Goal: Task Accomplishment & Management: Manage account settings

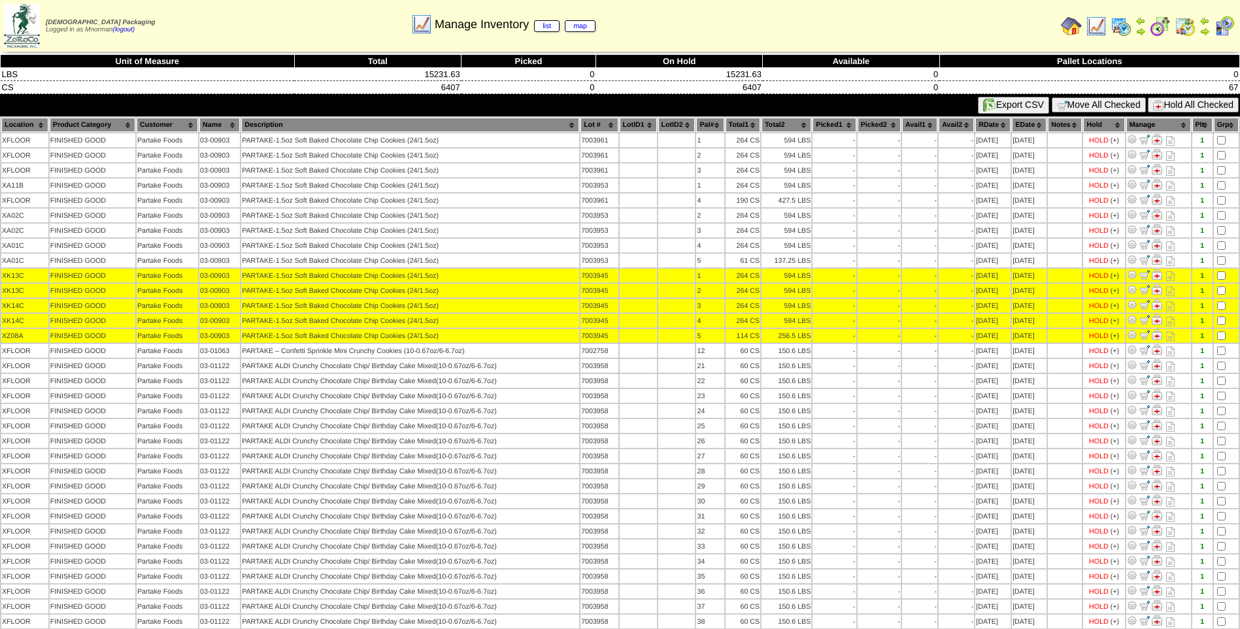
click at [1169, 105] on button "Hold All Checked" at bounding box center [1193, 104] width 91 height 15
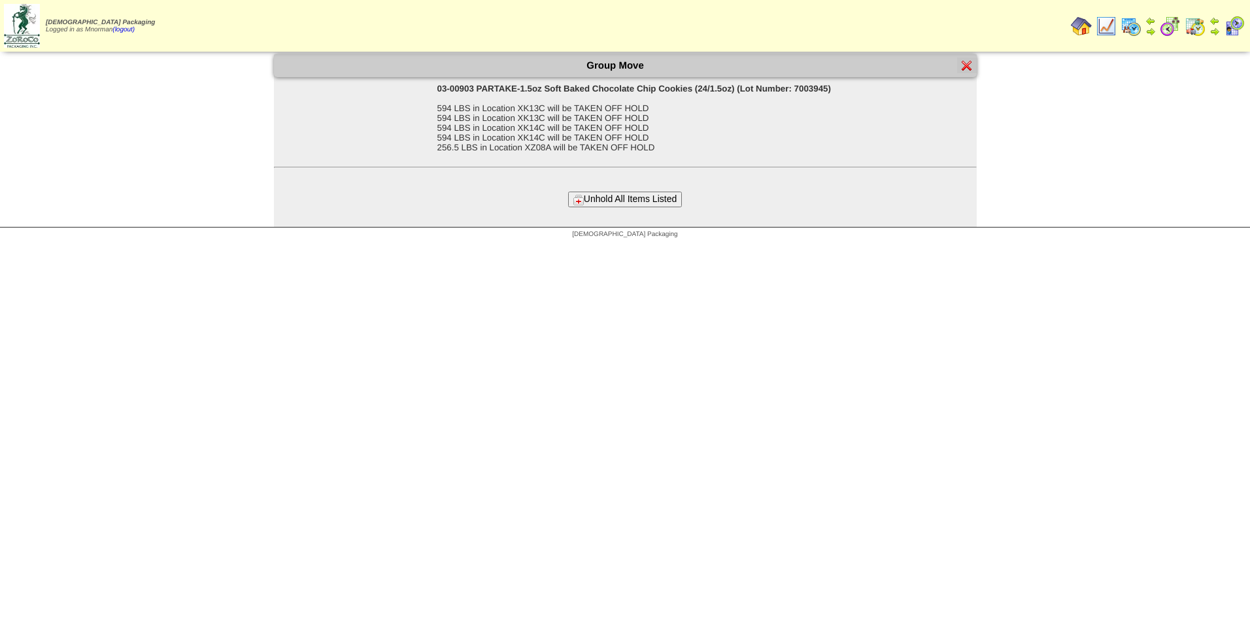
click at [628, 199] on button "Unhold All Items Listed" at bounding box center [625, 199] width 114 height 15
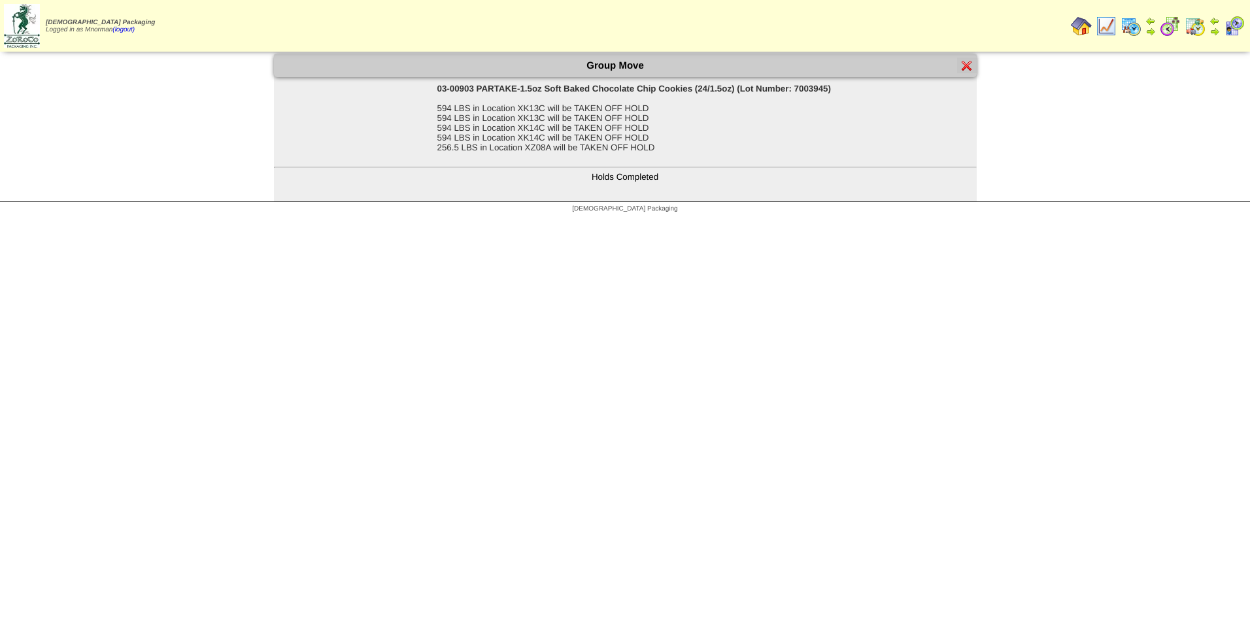
click at [974, 63] on div at bounding box center [967, 66] width 20 height 16
click at [965, 63] on img at bounding box center [967, 65] width 10 height 10
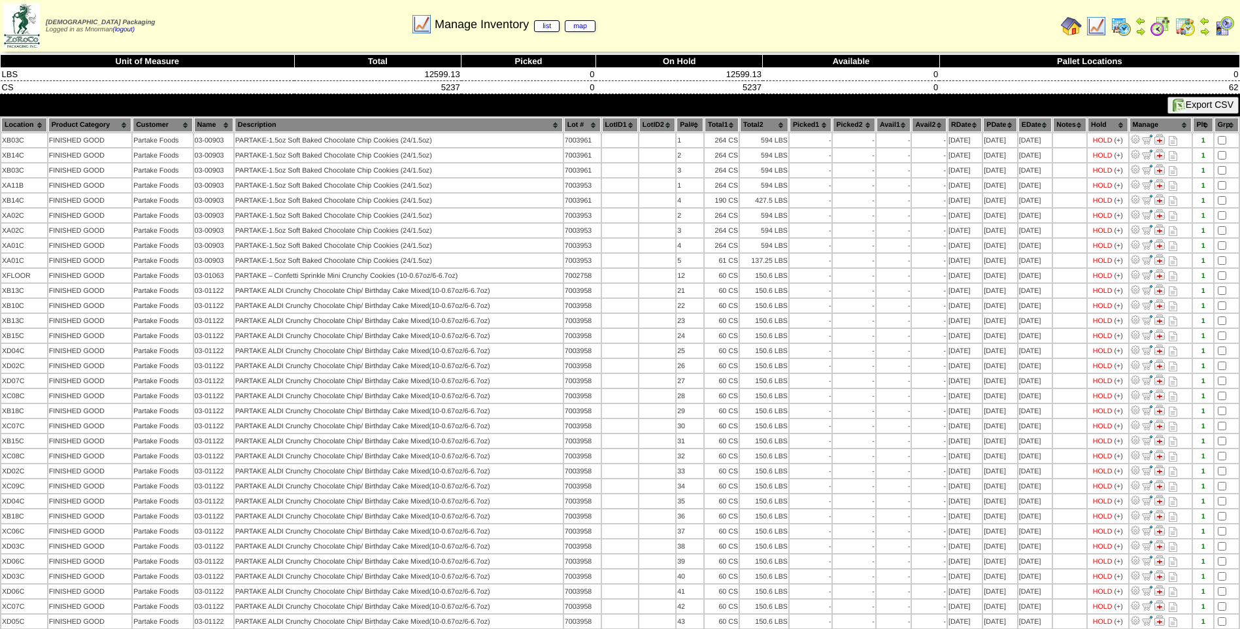
click at [569, 127] on th "Lot #" at bounding box center [582, 125] width 37 height 14
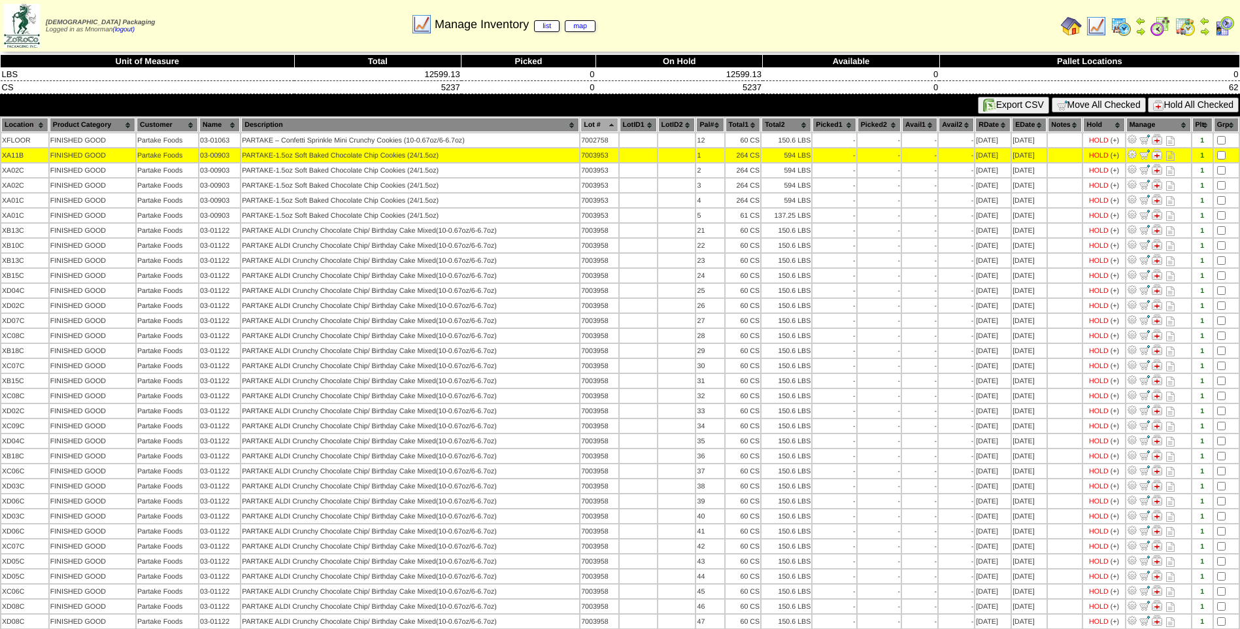
click at [1226, 163] on table "Location Product Category Customer Name Description Lot # LotID1 LotID2 12" at bounding box center [620, 590] width 1240 height 949
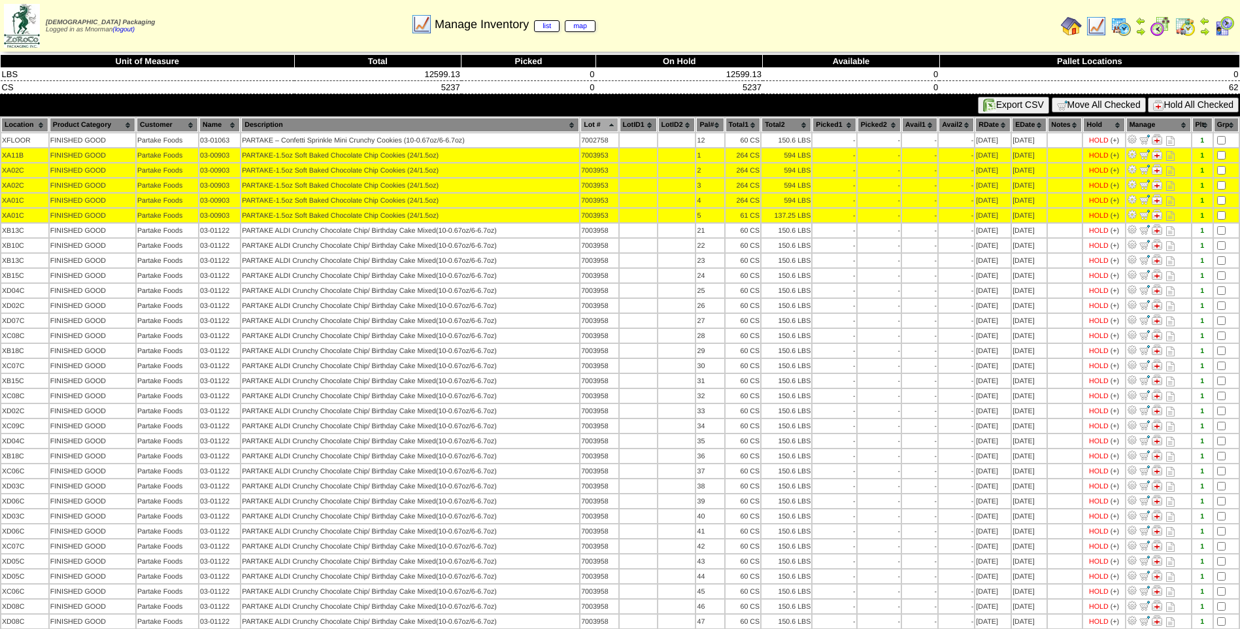
click at [1197, 101] on button "Hold All Checked" at bounding box center [1193, 104] width 91 height 15
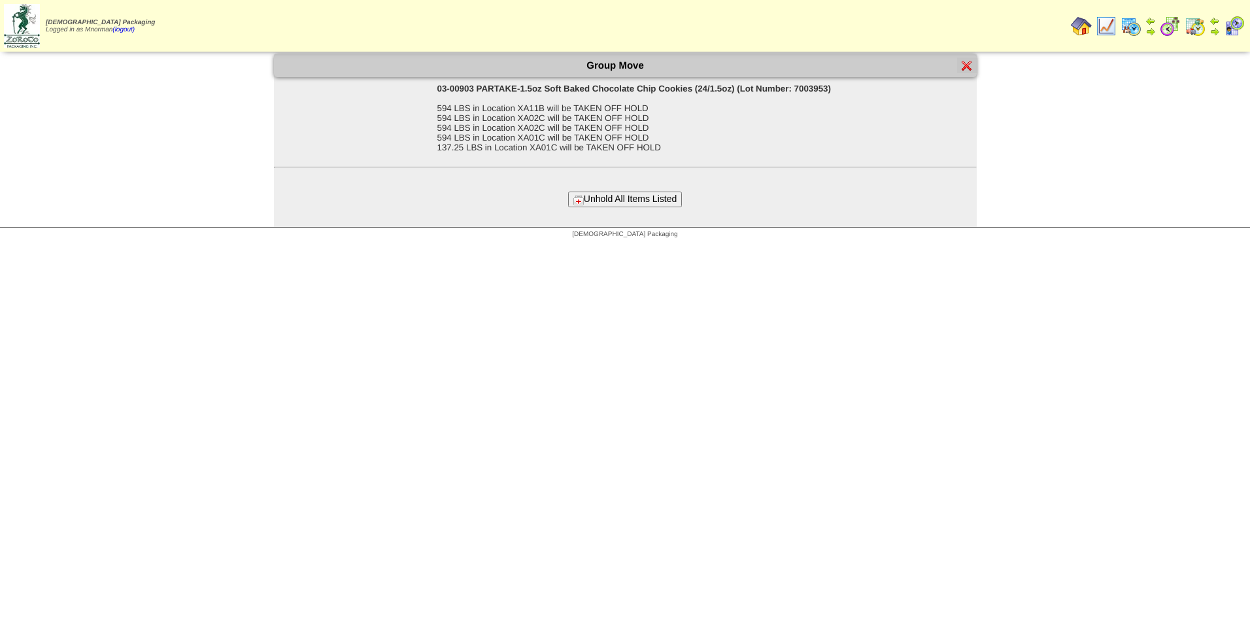
click at [665, 207] on div "Group Move 03-00903 PARTAKE-1.5oz Soft Baked Chocolate Chip Cookies (24/1.5oz) …" at bounding box center [625, 140] width 703 height 173
click at [662, 205] on button "Unhold All Items Listed" at bounding box center [625, 199] width 114 height 15
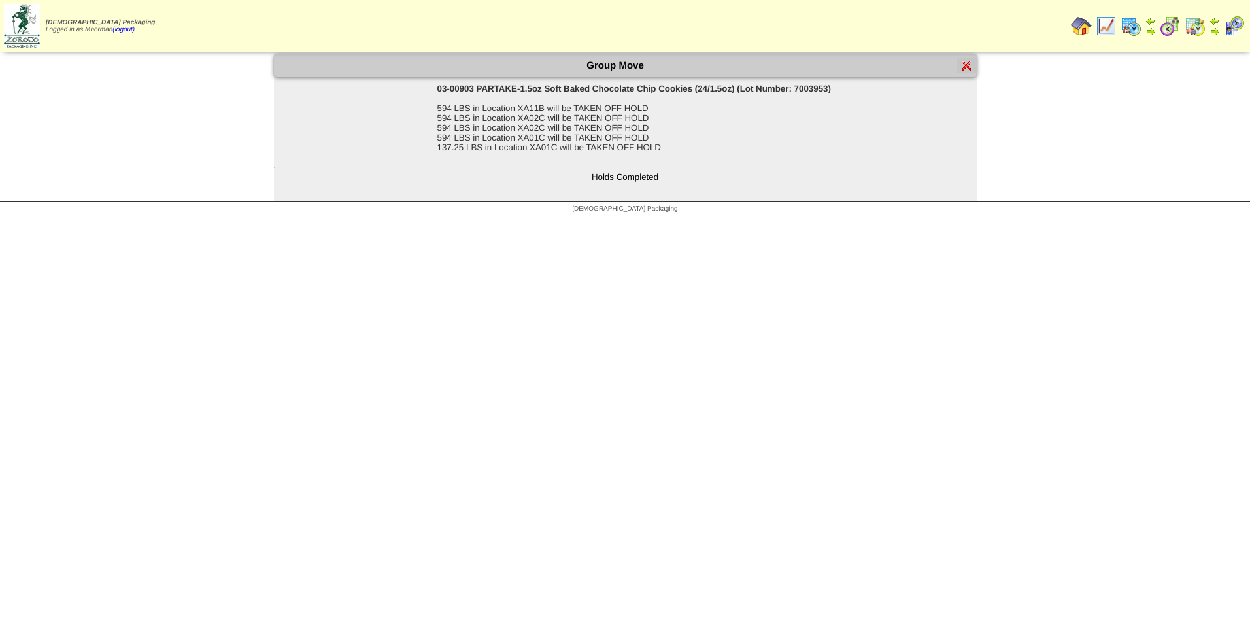
click at [967, 66] on img at bounding box center [967, 65] width 10 height 10
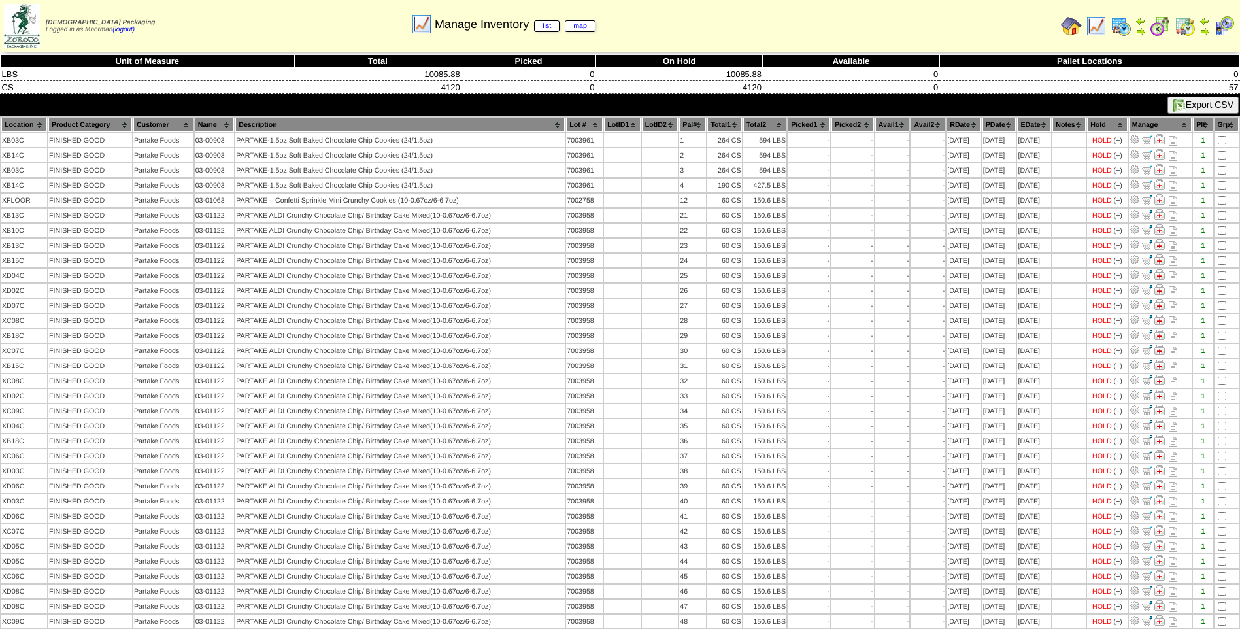
click at [573, 124] on th "Lot #" at bounding box center [584, 125] width 37 height 14
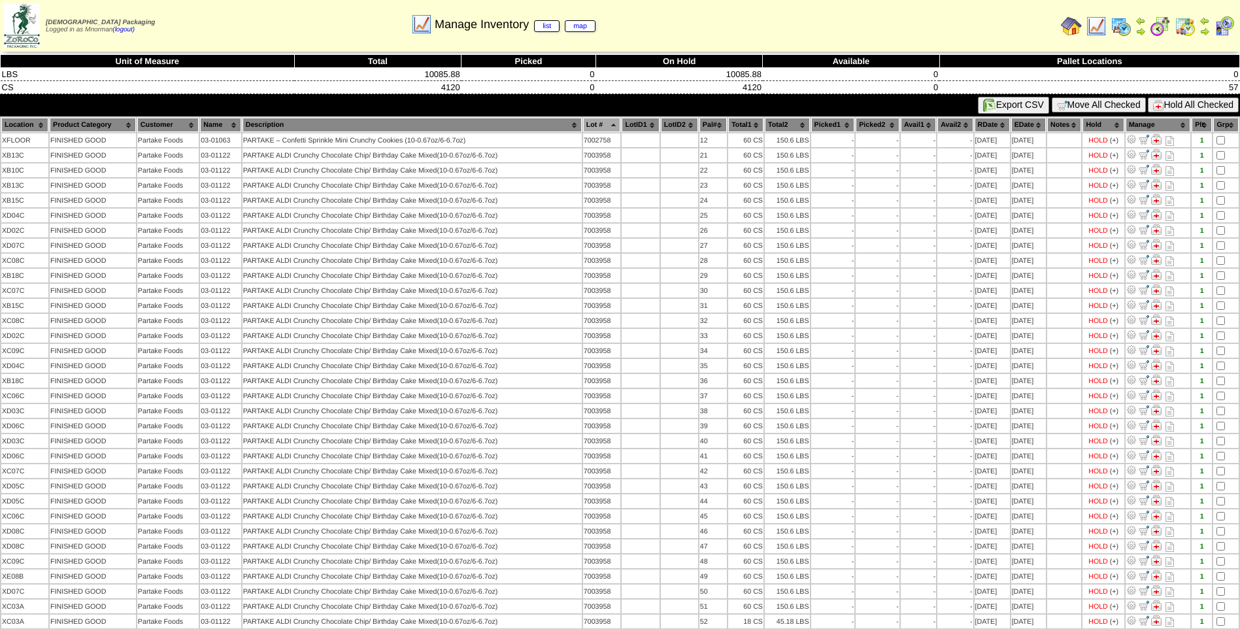
click at [1206, 111] on button "Hold All Checked" at bounding box center [1193, 104] width 91 height 15
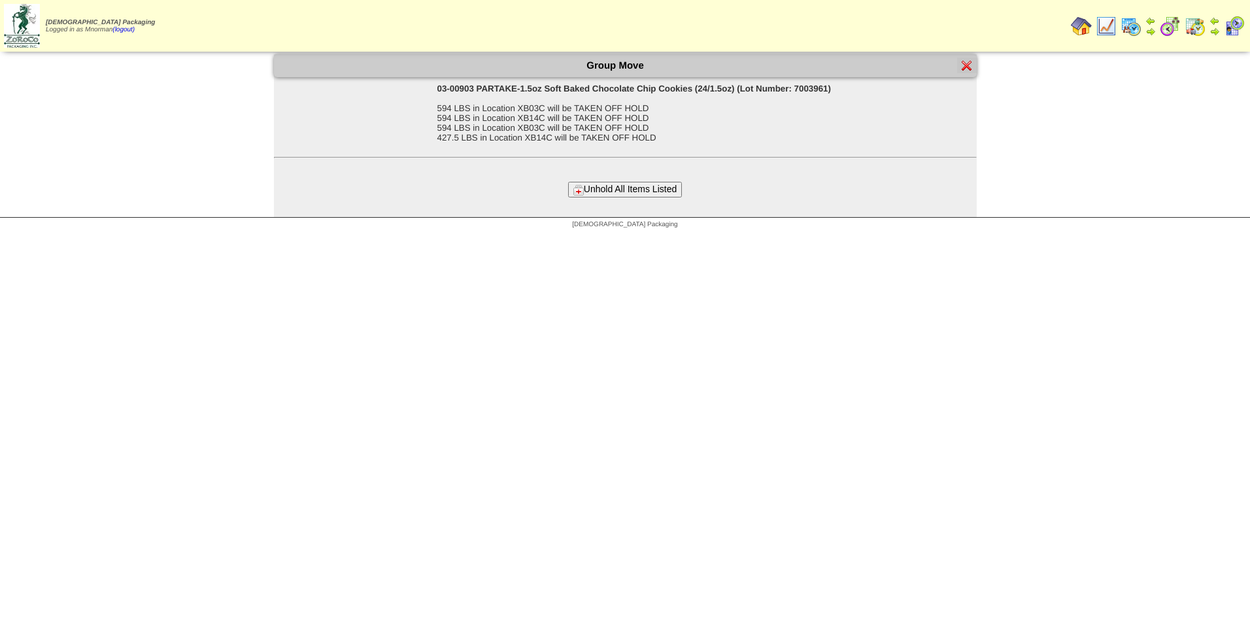
click at [655, 193] on button "Unhold All Items Listed" at bounding box center [625, 189] width 114 height 15
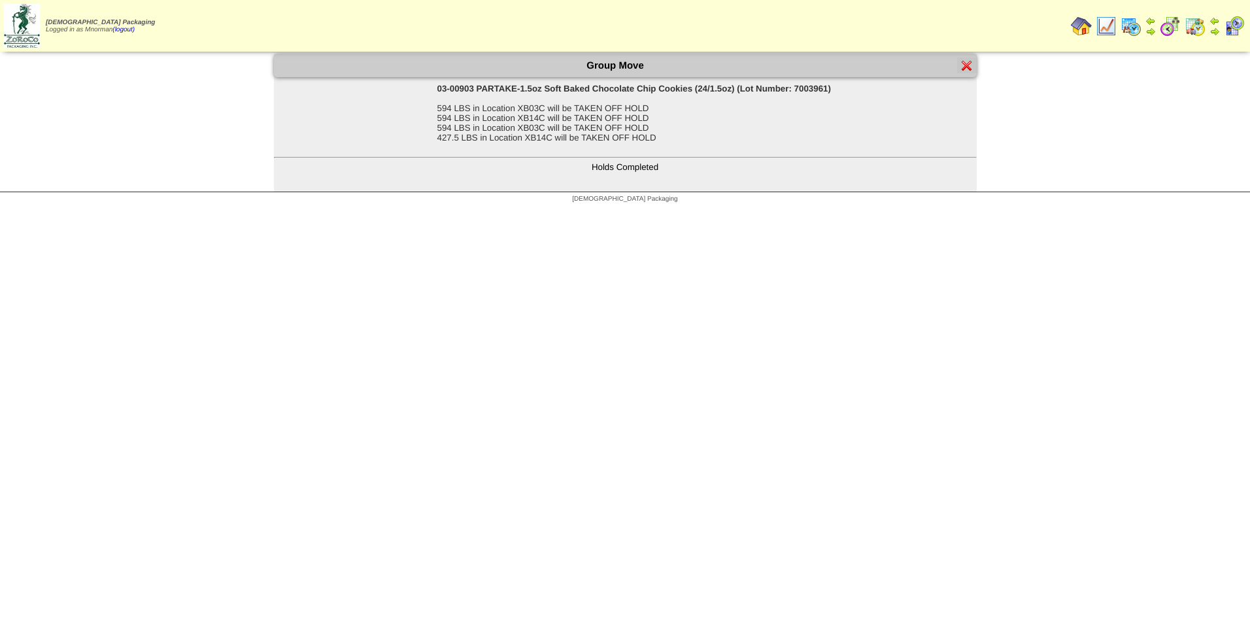
click at [965, 70] on img at bounding box center [967, 65] width 10 height 10
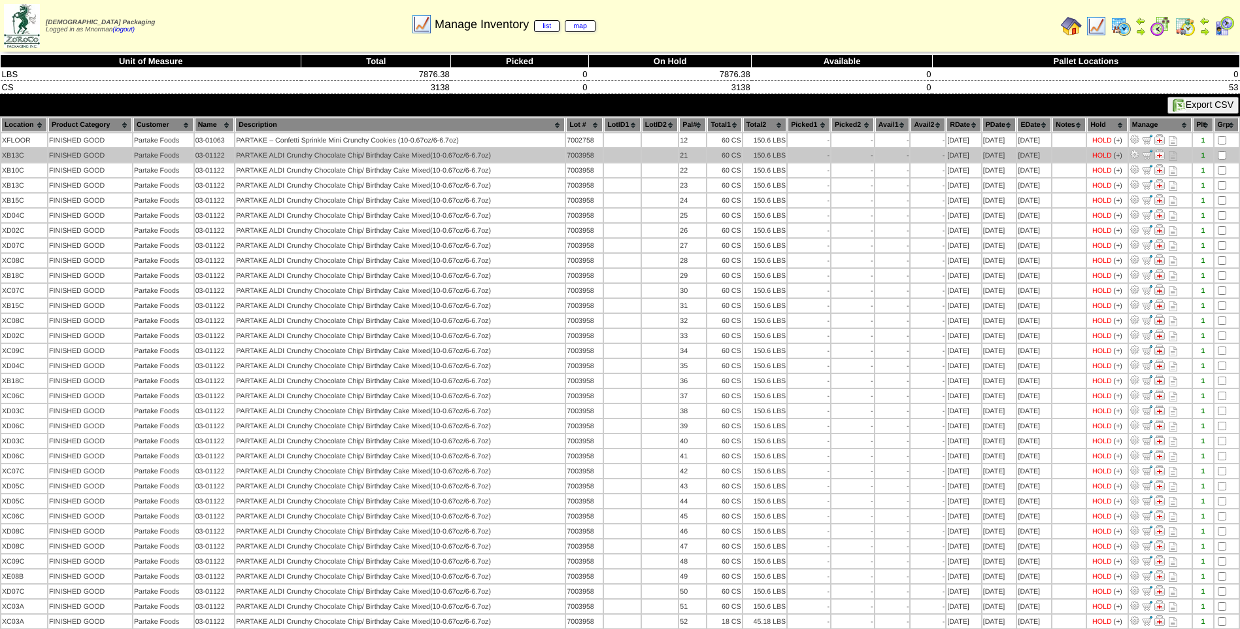
click at [1161, 158] on img at bounding box center [1159, 154] width 10 height 10
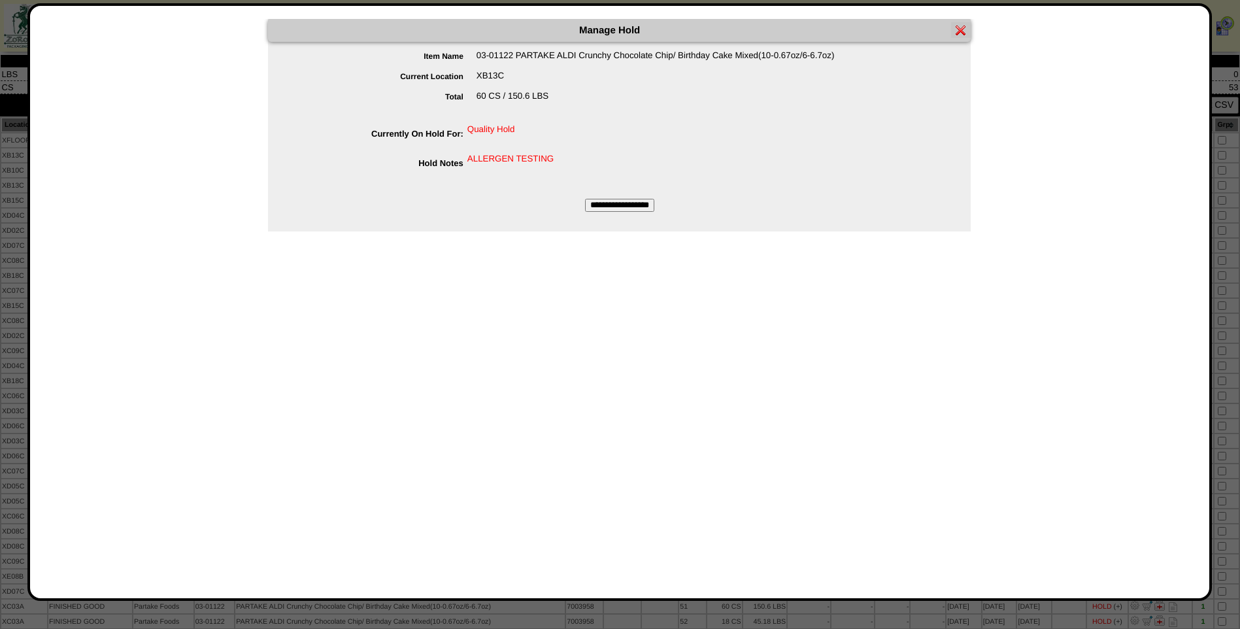
drag, startPoint x: 535, startPoint y: 158, endPoint x: 541, endPoint y: 161, distance: 6.7
click at [535, 158] on div "ALLERGEN TESTING" at bounding box center [632, 159] width 677 height 10
click at [961, 31] on img at bounding box center [961, 30] width 10 height 10
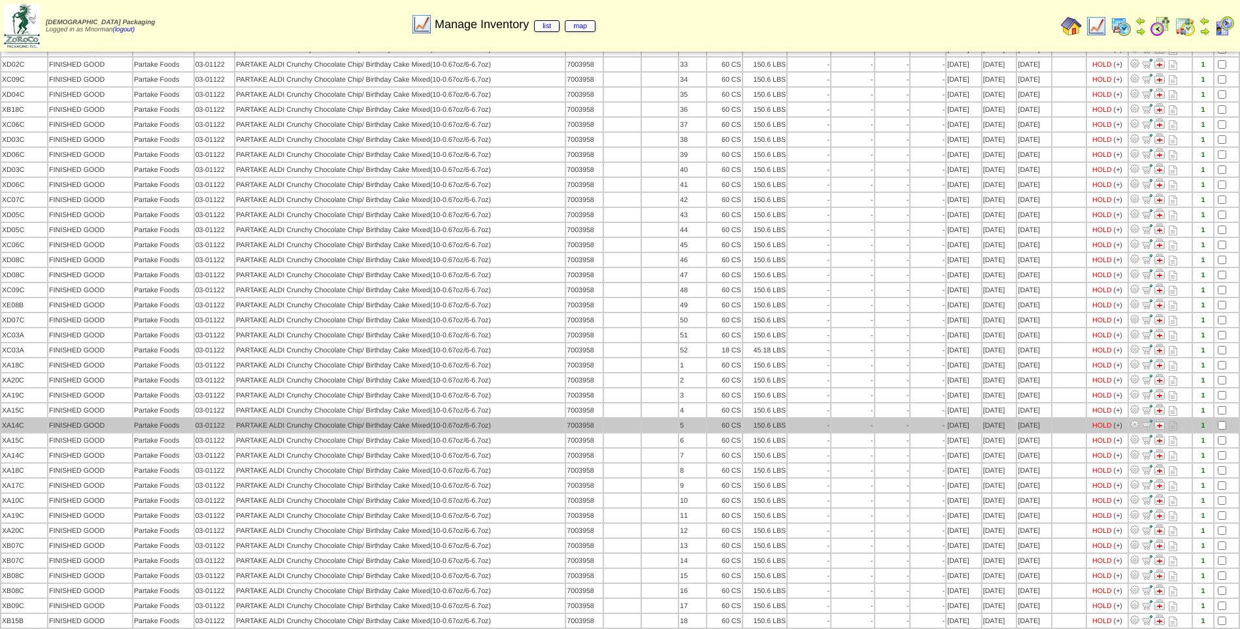
scroll to position [58, 0]
